Goal: Task Accomplishment & Management: Manage account settings

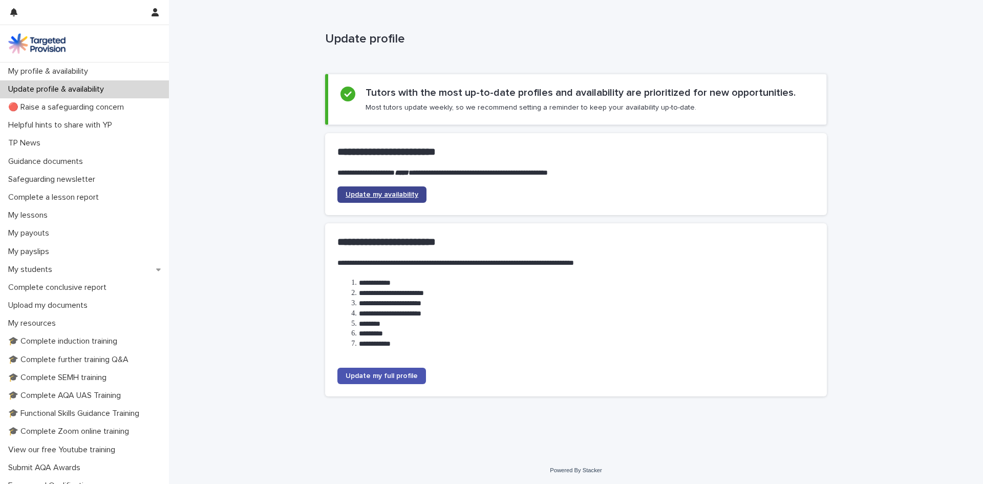
click at [392, 195] on span "Update my availability" at bounding box center [382, 194] width 73 height 7
click at [26, 268] on p "My students" at bounding box center [32, 270] width 56 height 10
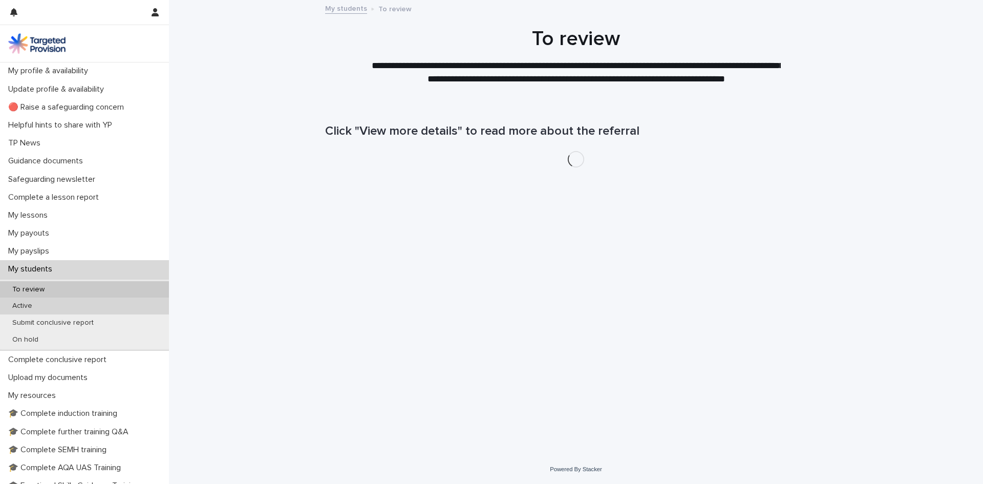
click at [22, 303] on p "Active" at bounding box center [22, 306] width 36 height 9
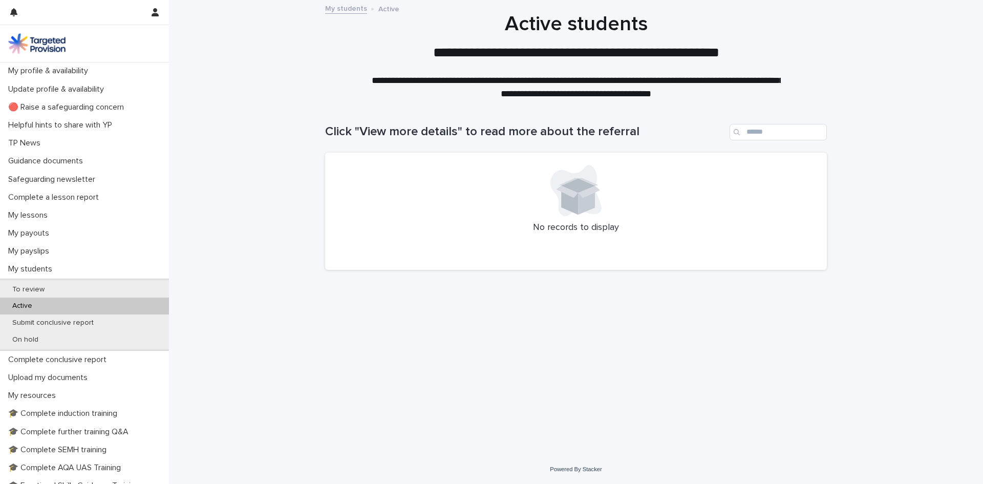
click at [17, 305] on p "Active" at bounding box center [22, 306] width 36 height 9
click at [28, 287] on p "To review" at bounding box center [28, 289] width 49 height 9
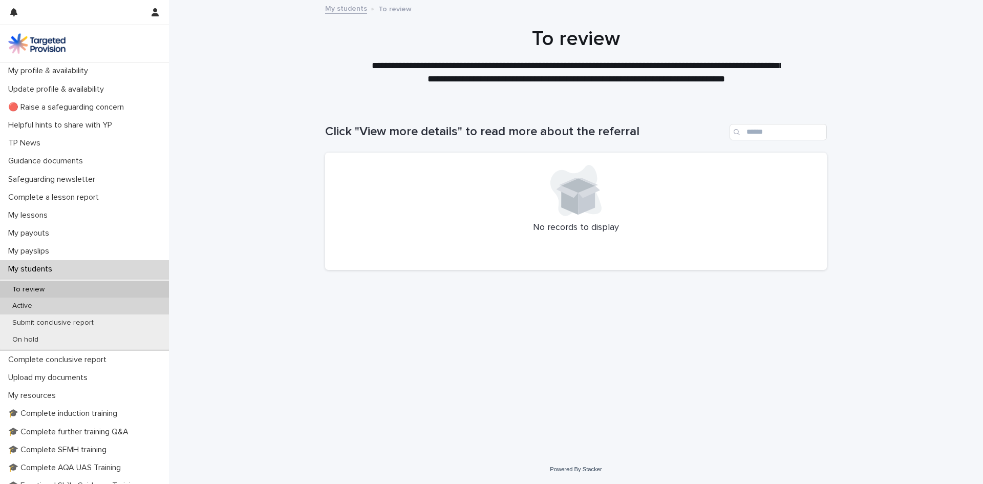
click at [22, 303] on p "Active" at bounding box center [22, 306] width 36 height 9
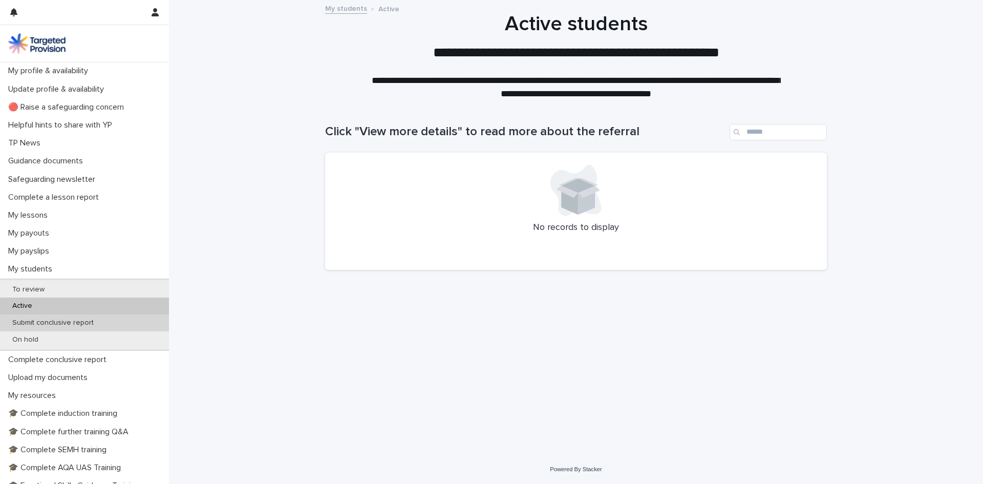
click at [22, 318] on div "Submit conclusive report" at bounding box center [84, 322] width 169 height 17
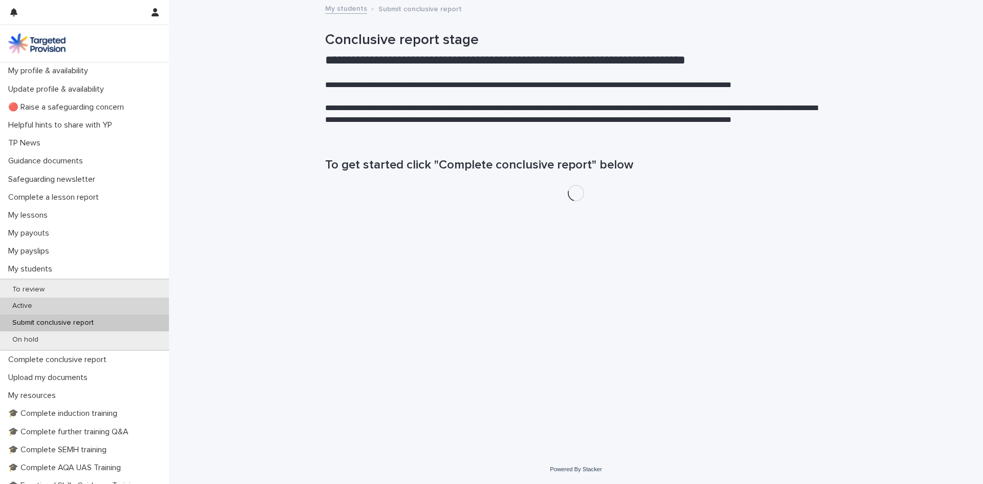
click at [25, 307] on p "Active" at bounding box center [22, 306] width 36 height 9
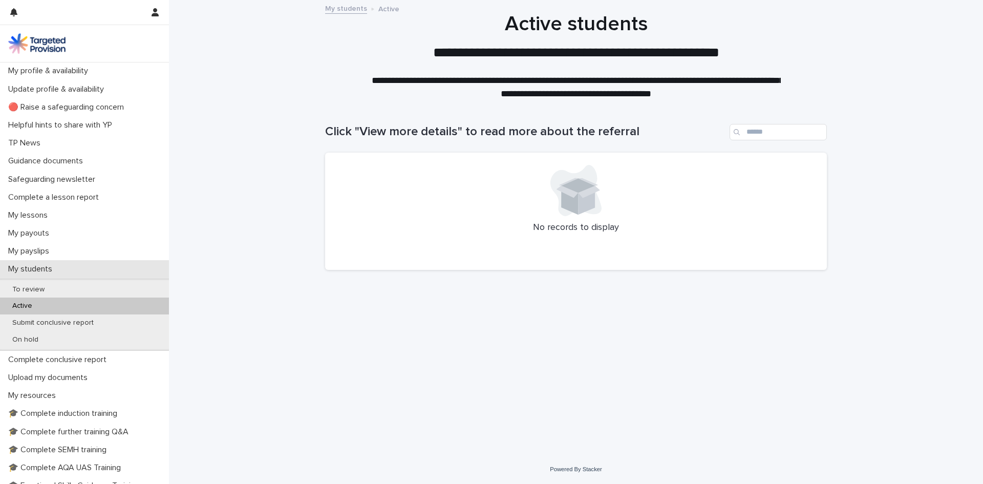
click at [48, 271] on p "My students" at bounding box center [32, 269] width 56 height 10
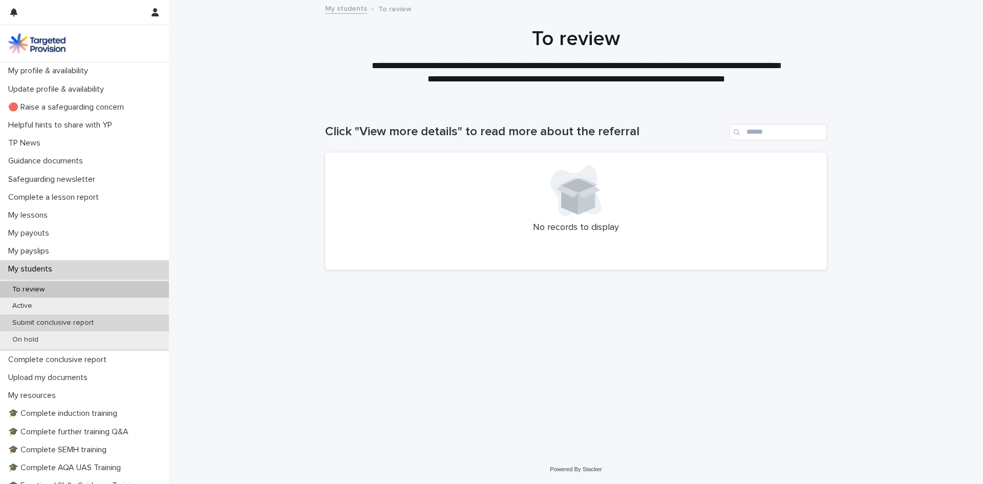
click at [62, 320] on p "Submit conclusive report" at bounding box center [53, 323] width 98 height 9
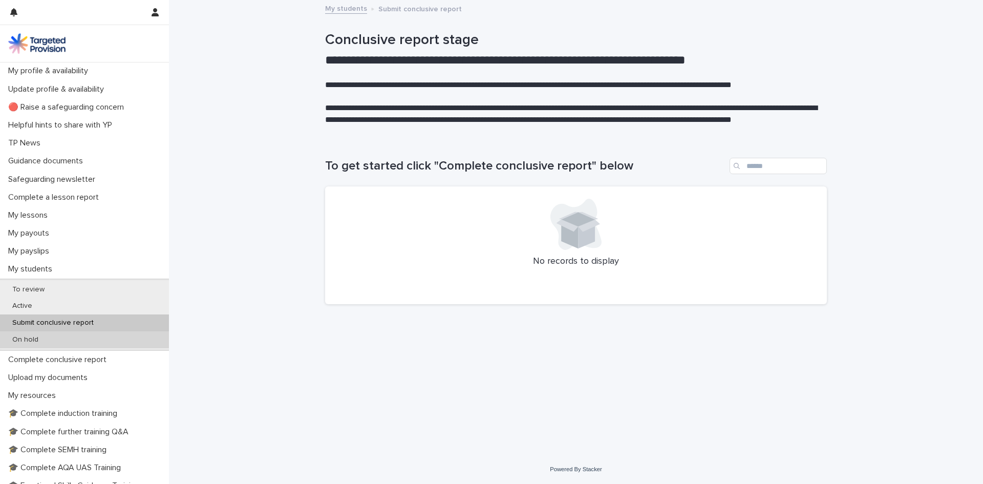
click at [29, 339] on p "On hold" at bounding box center [25, 339] width 43 height 9
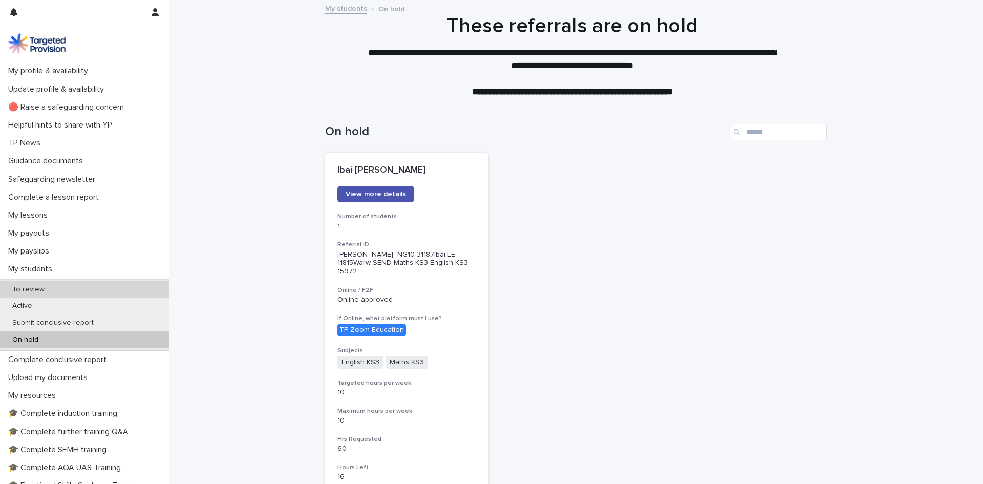
click at [27, 291] on p "To review" at bounding box center [28, 289] width 49 height 9
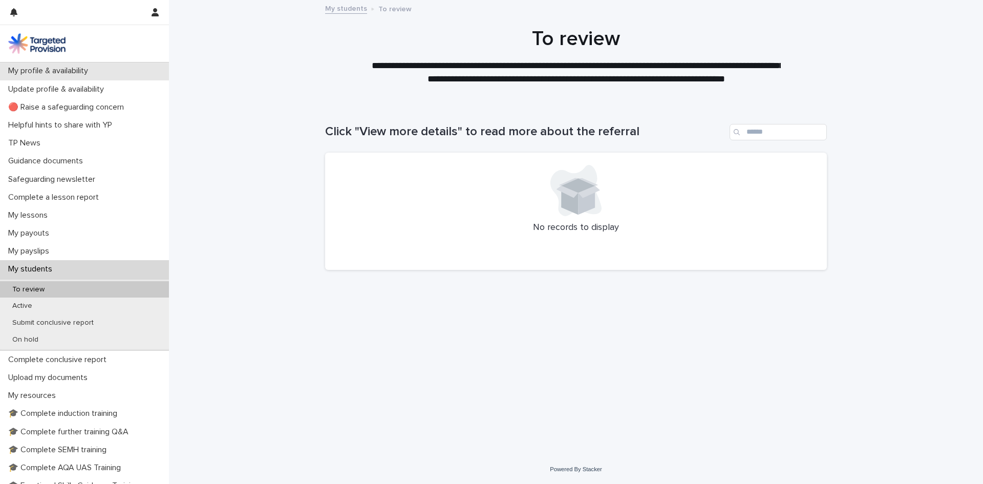
click at [43, 70] on p "My profile & availability" at bounding box center [50, 71] width 92 height 10
